Goal: Check status

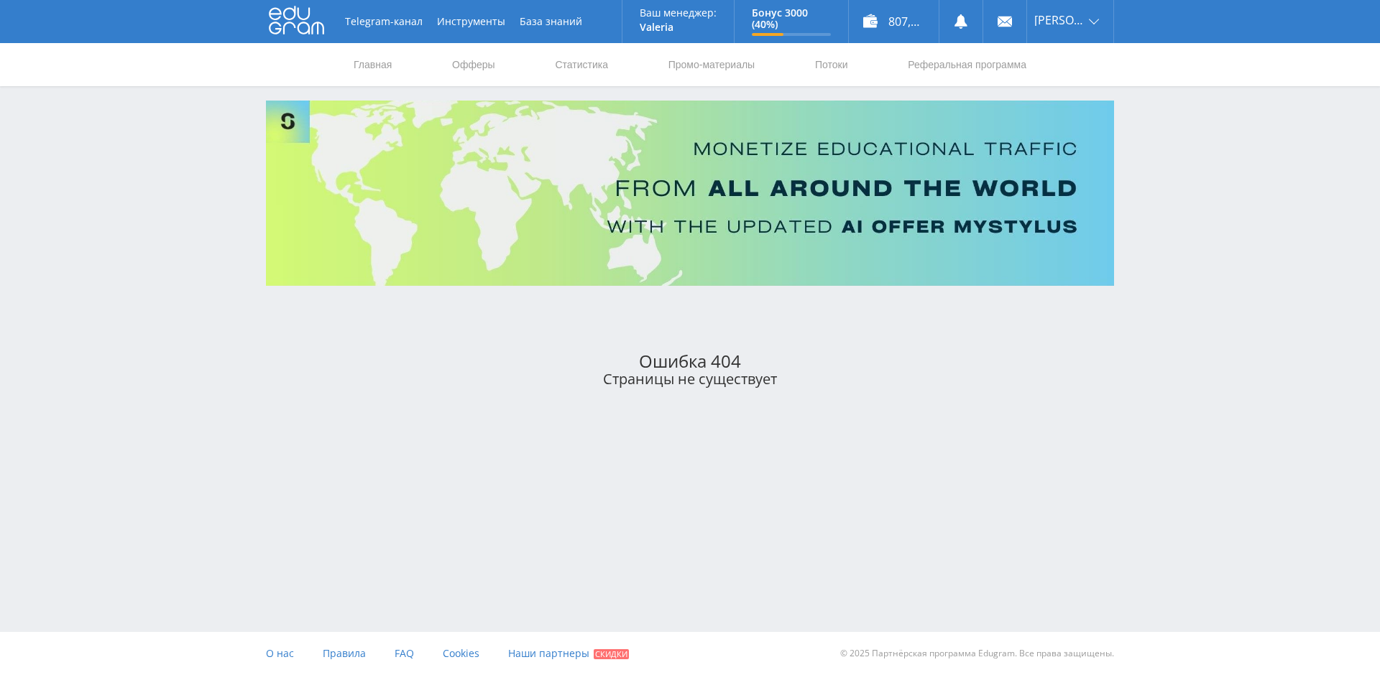
click at [295, 27] on use at bounding box center [296, 20] width 55 height 28
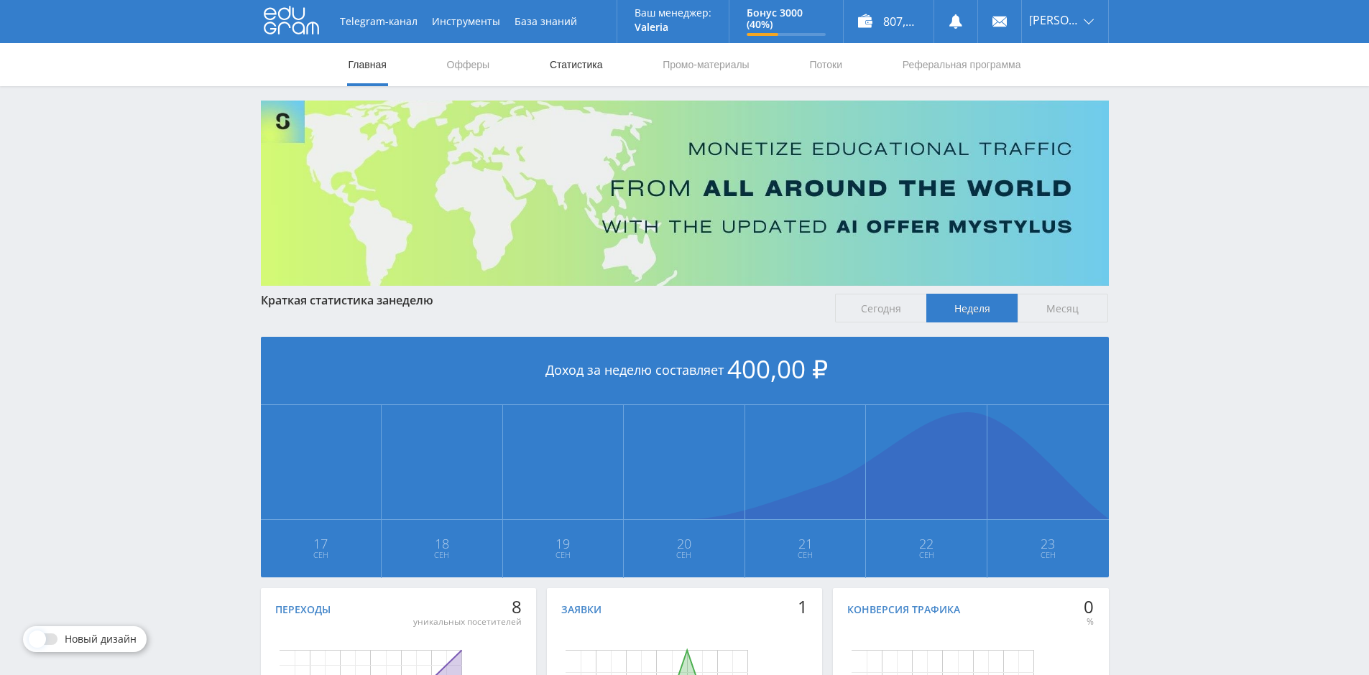
click at [555, 63] on link "Статистика" at bounding box center [576, 64] width 56 height 43
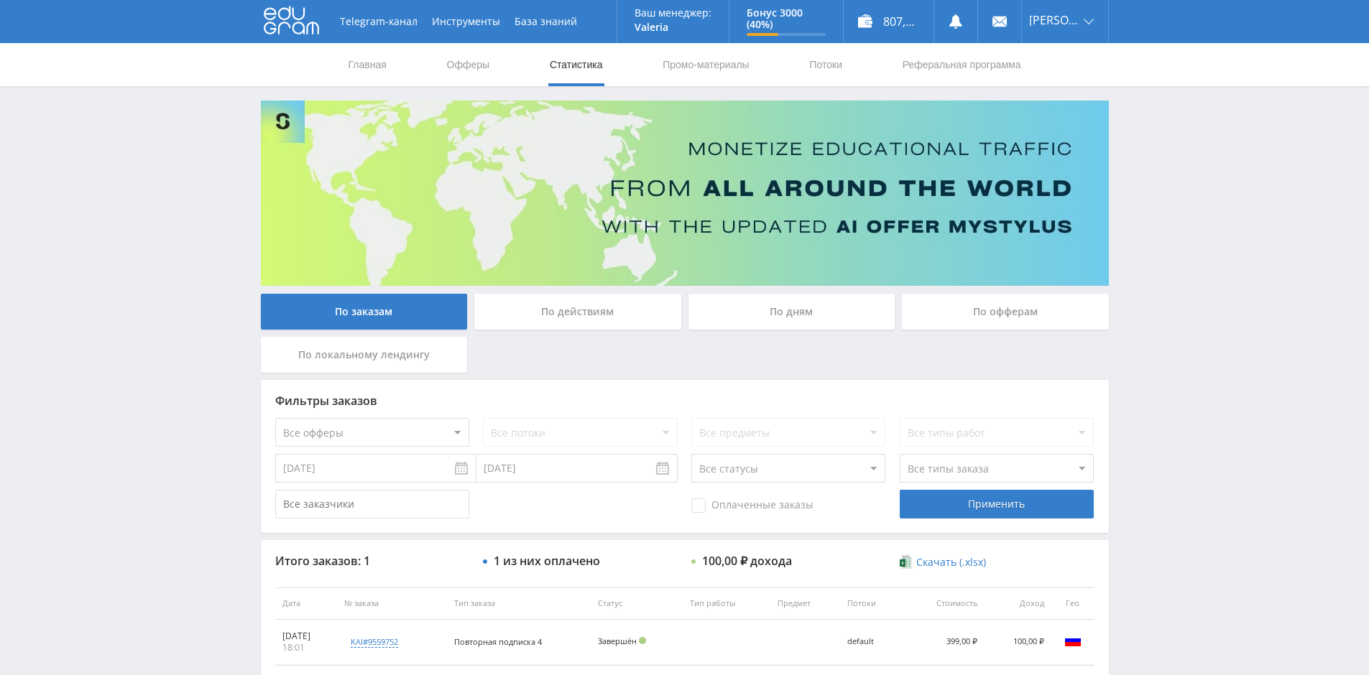
click at [999, 310] on div "По офферам" at bounding box center [1005, 312] width 207 height 36
click at [0, 0] on input "По офферам" at bounding box center [0, 0] width 0 height 0
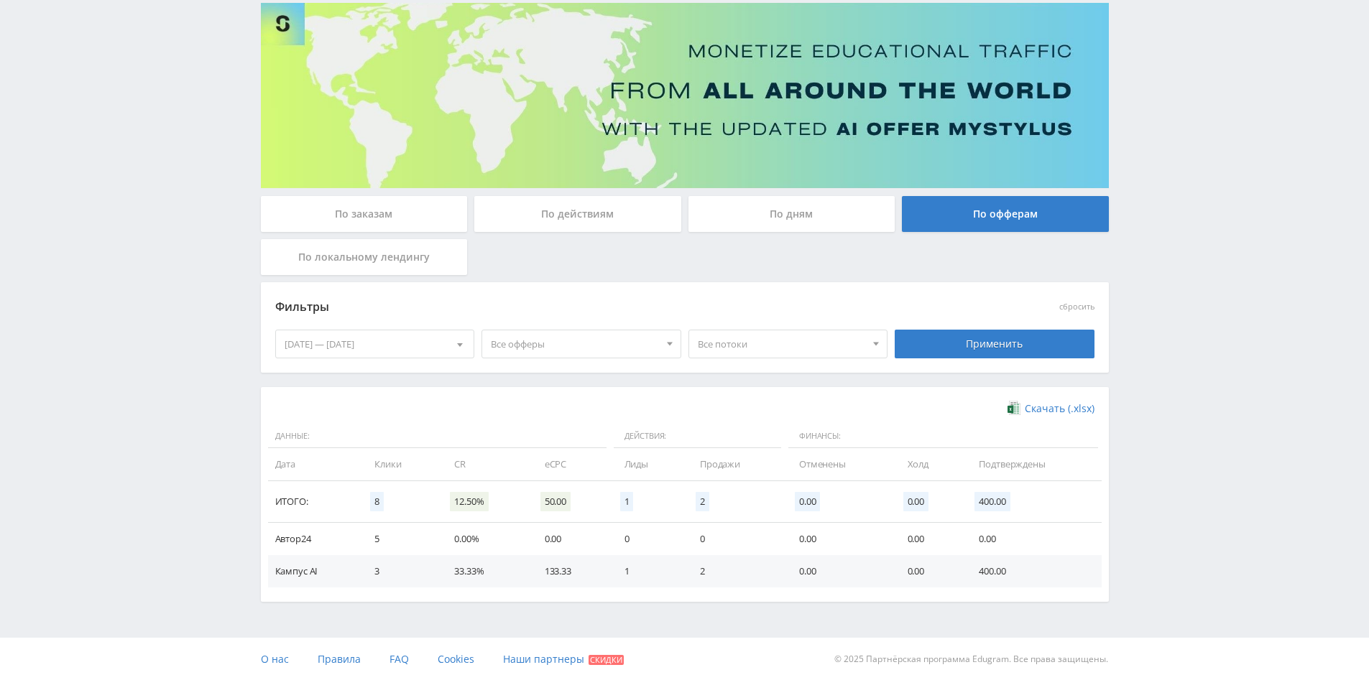
scroll to position [103, 0]
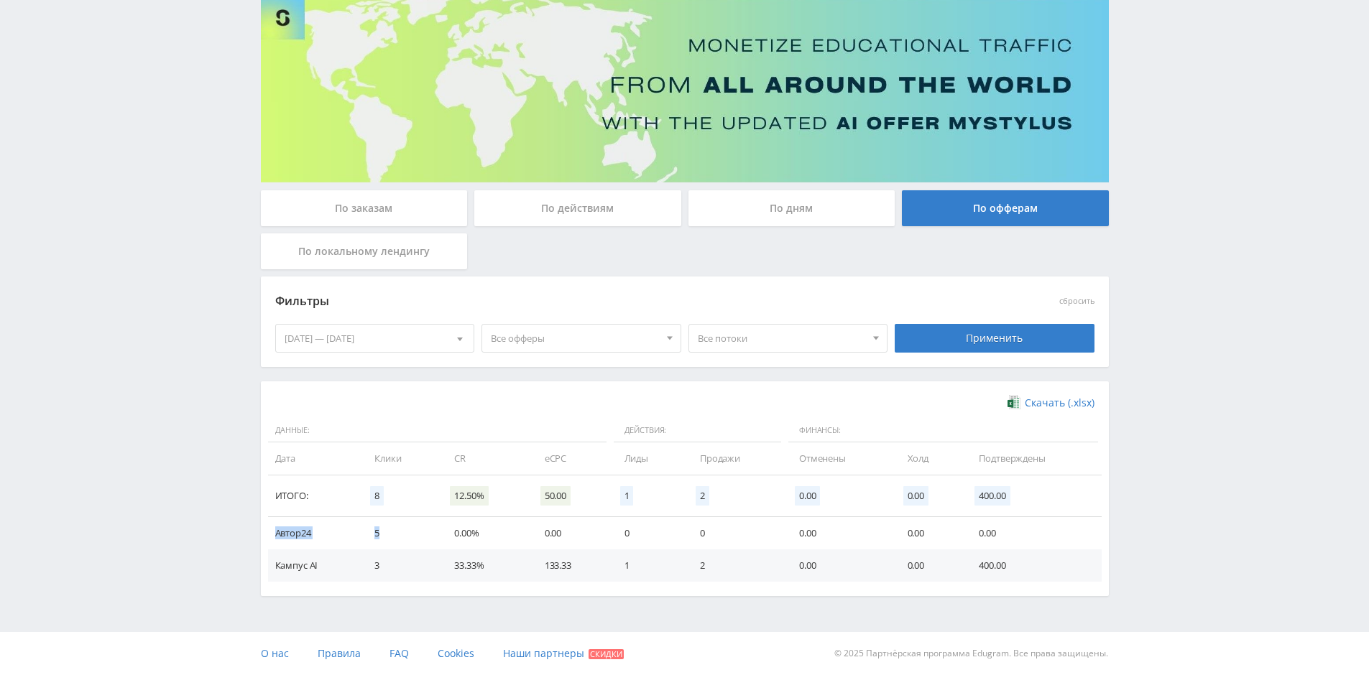
drag, startPoint x: 276, startPoint y: 538, endPoint x: 377, endPoint y: 530, distance: 100.9
click at [377, 530] on tr "Автор24 5 0.00% 0.00 0 0 0.00 0.00 0.00" at bounding box center [685, 533] width 834 height 32
drag, startPoint x: 379, startPoint y: 566, endPoint x: 372, endPoint y: 566, distance: 7.9
click at [372, 566] on td "3" at bounding box center [400, 566] width 80 height 32
click at [353, 211] on div "По заказам" at bounding box center [364, 208] width 207 height 36
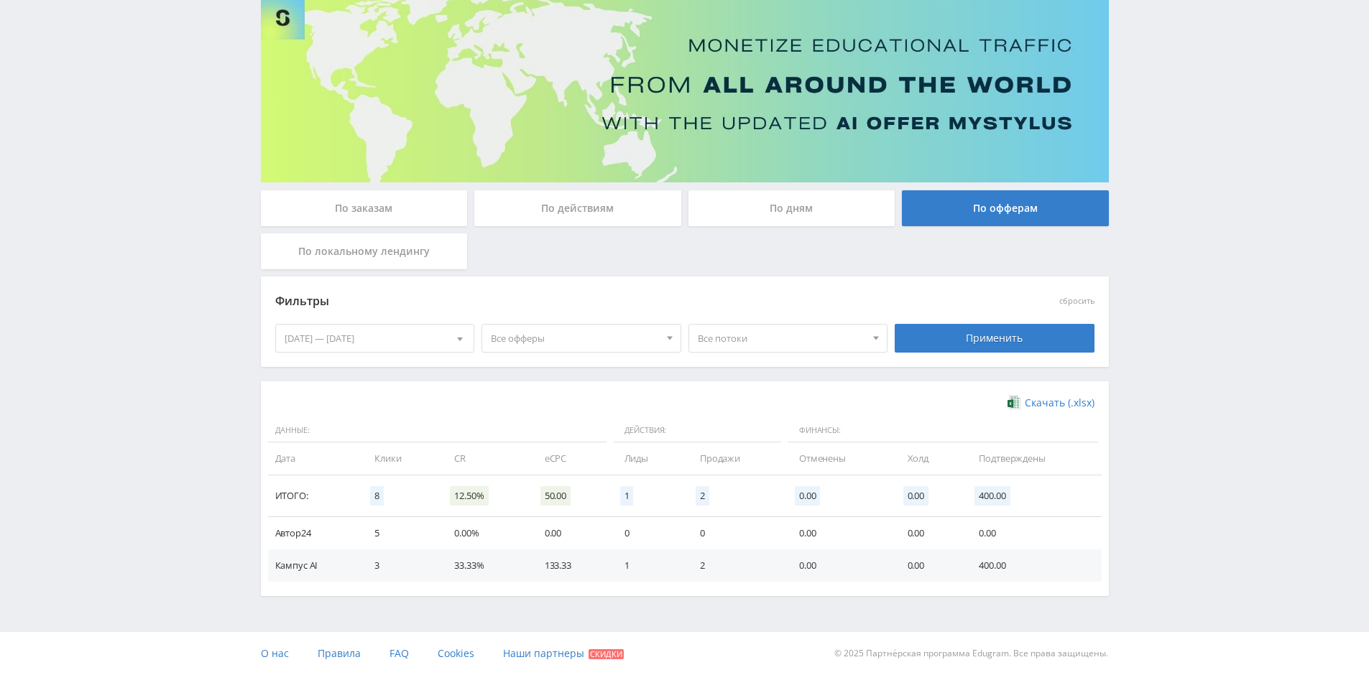
click at [0, 0] on input "По заказам" at bounding box center [0, 0] width 0 height 0
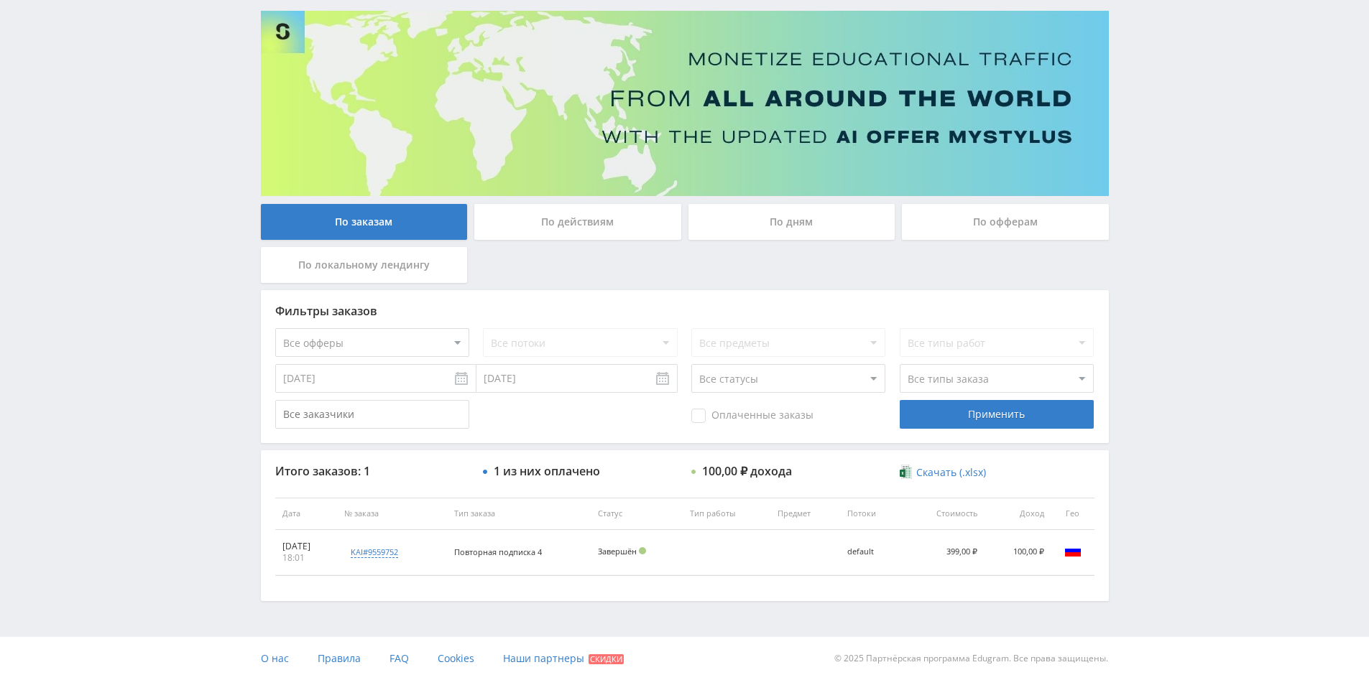
scroll to position [95, 0]
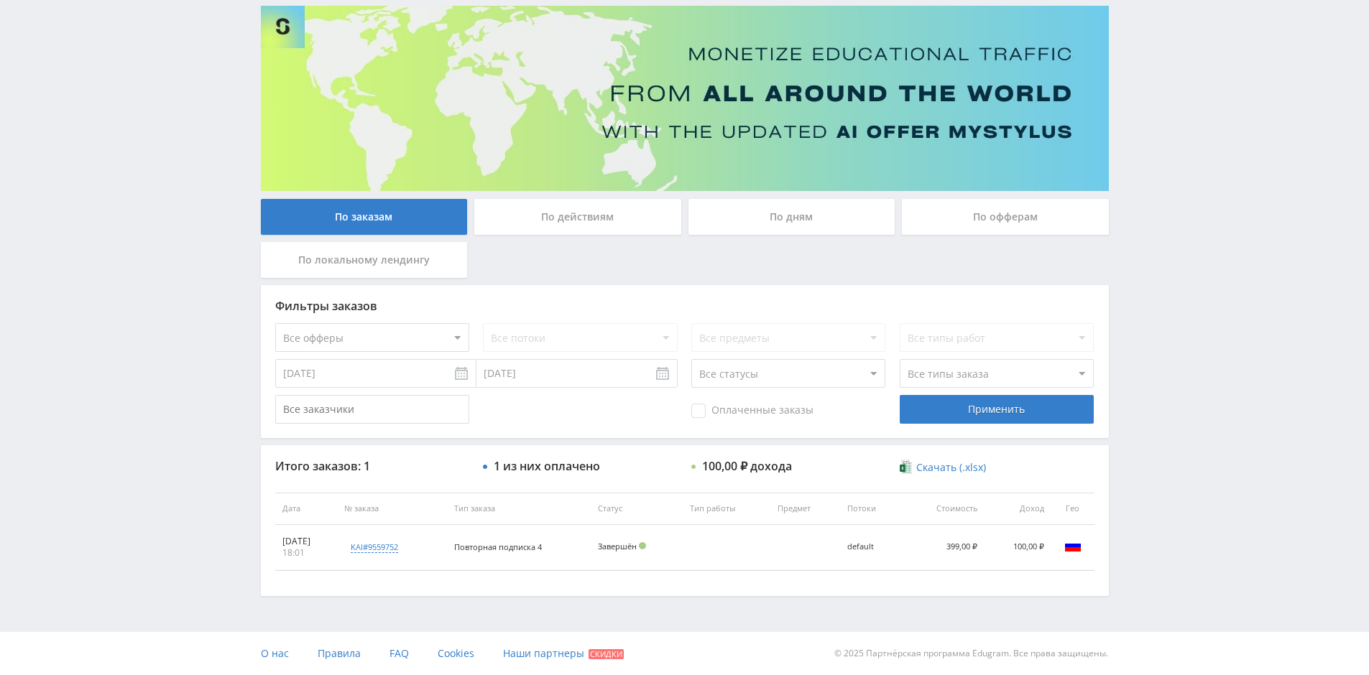
click at [557, 221] on div "По действиям" at bounding box center [577, 217] width 207 height 36
click at [0, 0] on input "По действиям" at bounding box center [0, 0] width 0 height 0
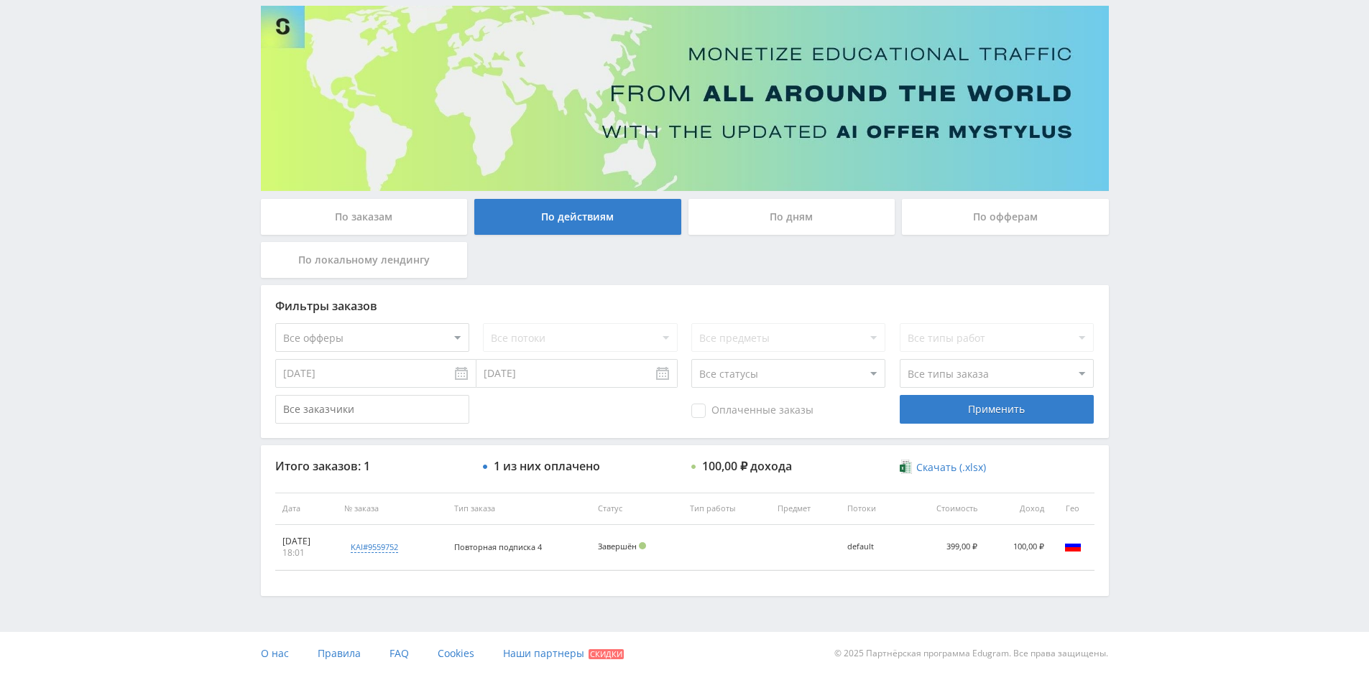
scroll to position [0, 0]
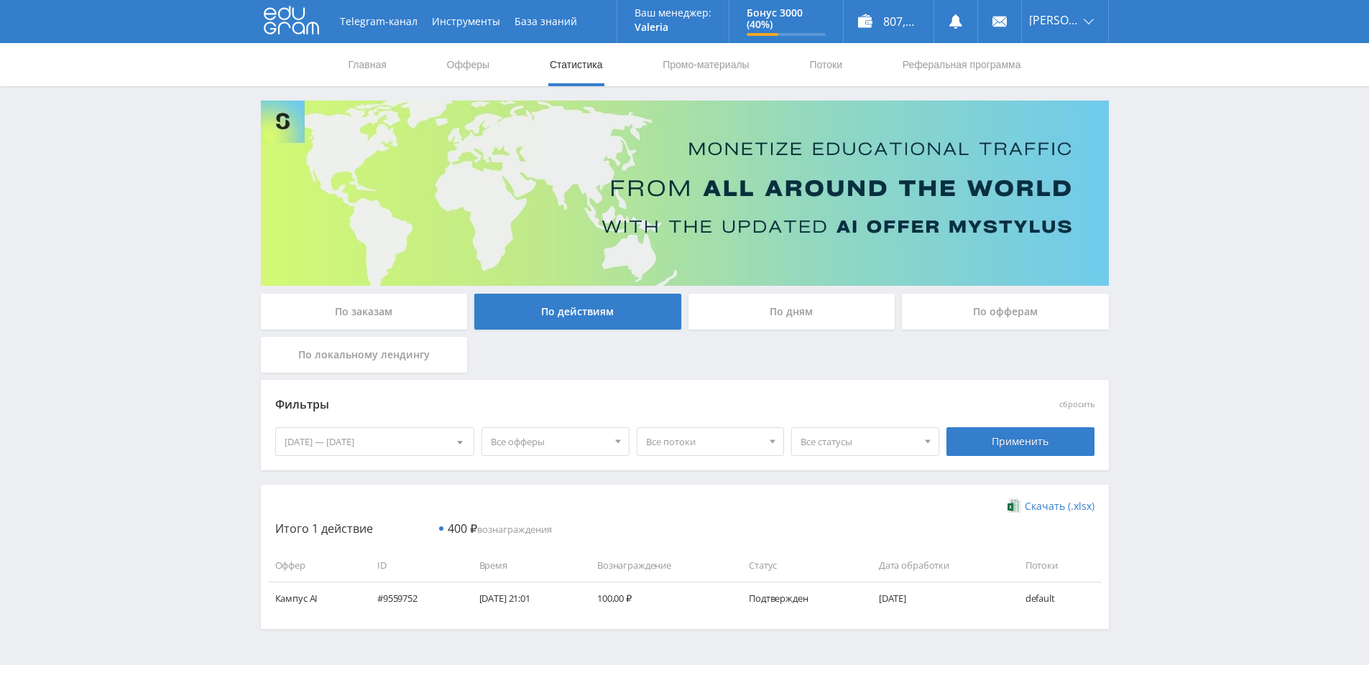
click at [961, 305] on div "По офферам" at bounding box center [1005, 312] width 207 height 36
click at [0, 0] on input "По офферам" at bounding box center [0, 0] width 0 height 0
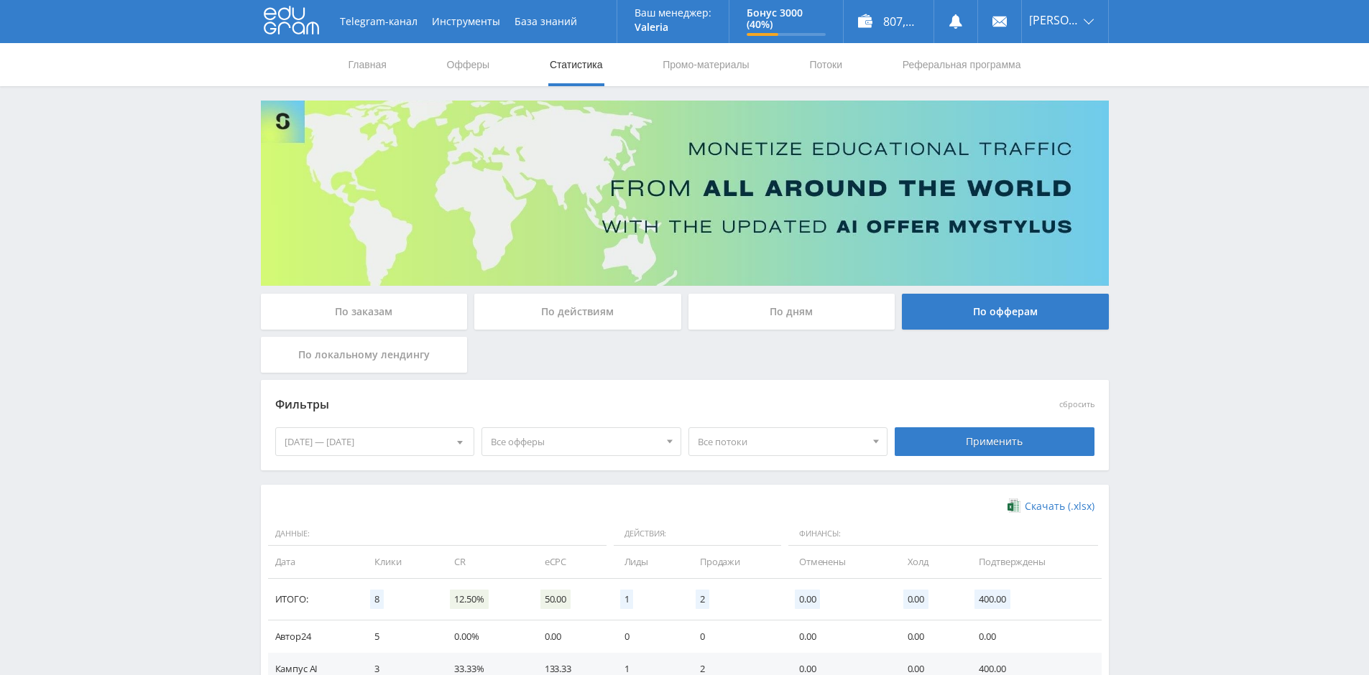
click at [349, 314] on div "По заказам" at bounding box center [364, 312] width 207 height 36
click at [0, 0] on input "По заказам" at bounding box center [0, 0] width 0 height 0
